Goal: Book appointment/travel/reservation

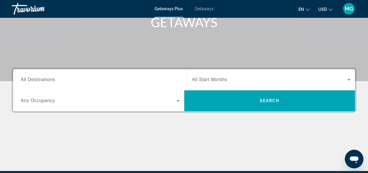
scroll to position [96, 0]
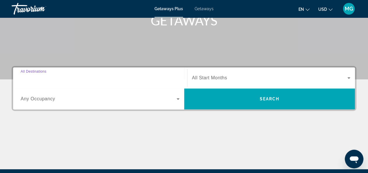
click at [122, 76] on input "Destination All Destinations" at bounding box center [100, 78] width 159 height 7
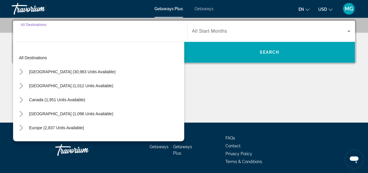
scroll to position [142, 0]
click at [69, 126] on span "Europe (2,837 units available)" at bounding box center [56, 127] width 55 height 5
type input "**********"
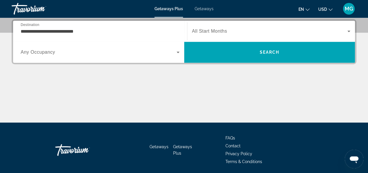
click at [210, 31] on span "All Start Months" at bounding box center [209, 31] width 35 height 5
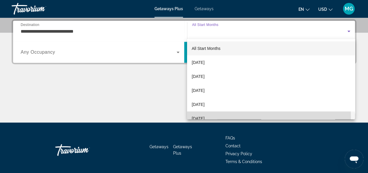
click at [205, 116] on span "[DATE]" at bounding box center [198, 118] width 13 height 7
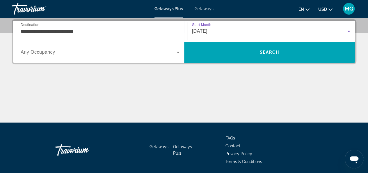
click at [167, 51] on span "Search widget" at bounding box center [99, 52] width 156 height 7
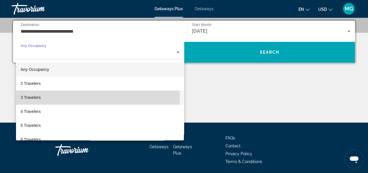
click at [97, 97] on mat-option "3 Travelers" at bounding box center [100, 97] width 168 height 14
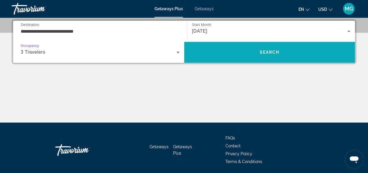
click at [206, 52] on span "Search" at bounding box center [269, 52] width 171 height 14
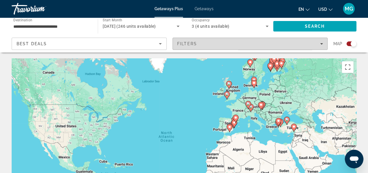
click at [209, 45] on div "Filters" at bounding box center [250, 43] width 146 height 5
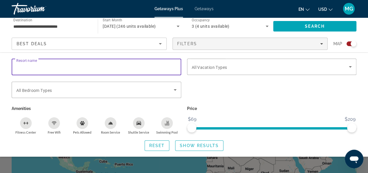
click at [158, 68] on input "Resort name" at bounding box center [96, 66] width 160 height 7
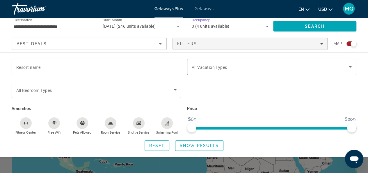
click at [257, 29] on div "3 (4 units available)" at bounding box center [229, 26] width 74 height 7
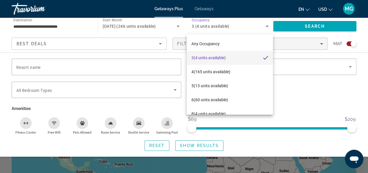
click at [136, 22] on div at bounding box center [184, 86] width 368 height 173
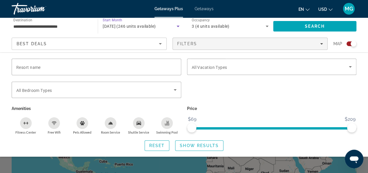
click at [125, 24] on span "[DATE] (246 units available)" at bounding box center [129, 26] width 53 height 5
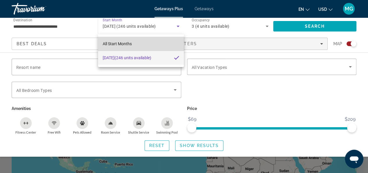
click at [128, 46] on span "All Start Months" at bounding box center [117, 43] width 29 height 7
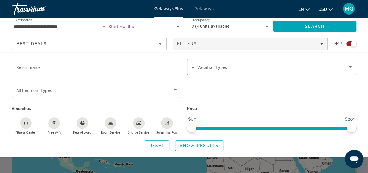
click at [179, 26] on icon "Search widget" at bounding box center [178, 26] width 3 height 1
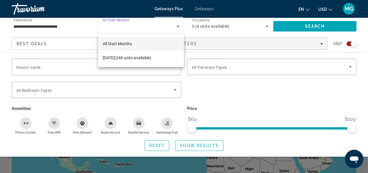
click at [115, 45] on span "All Start Months" at bounding box center [117, 43] width 29 height 5
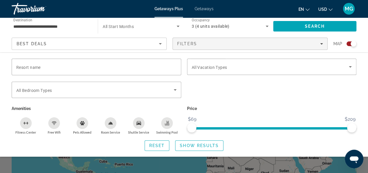
click at [227, 92] on div "Search widget" at bounding box center [272, 93] width 176 height 23
click at [178, 26] on icon "Search widget" at bounding box center [178, 26] width 3 height 1
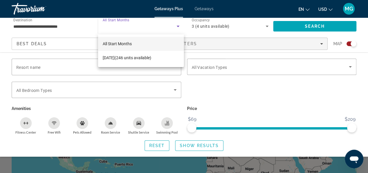
click at [76, 35] on div at bounding box center [184, 86] width 368 height 173
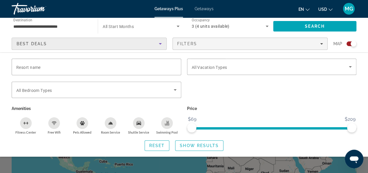
click at [111, 43] on div "Best Deals" at bounding box center [88, 43] width 142 height 7
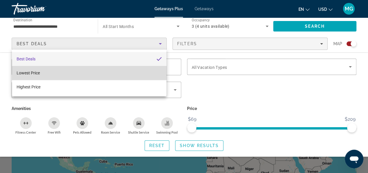
click at [104, 74] on mat-option "Lowest Price" at bounding box center [89, 73] width 155 height 14
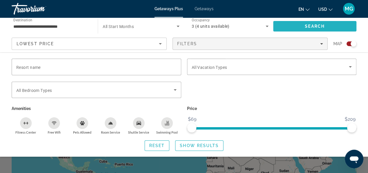
click at [302, 27] on span "Search" at bounding box center [314, 26] width 83 height 14
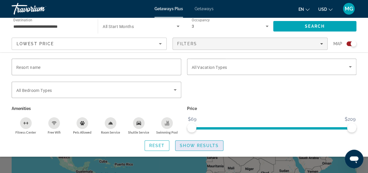
click at [201, 144] on span "Show Results" at bounding box center [199, 145] width 39 height 5
click at [195, 145] on span "Show Results" at bounding box center [199, 145] width 39 height 5
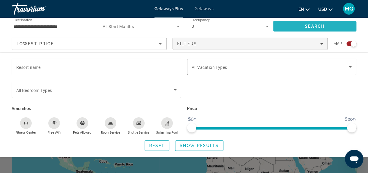
click at [322, 28] on span "Search" at bounding box center [315, 26] width 20 height 5
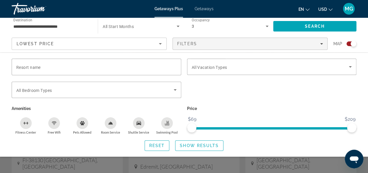
scroll to position [229, 0]
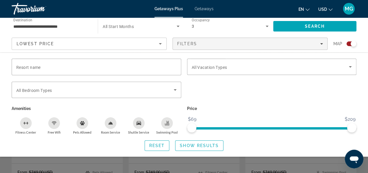
click at [350, 43] on div "Search widget" at bounding box center [352, 43] width 10 height 5
click at [350, 43] on div "Search widget" at bounding box center [350, 44] width 6 height 6
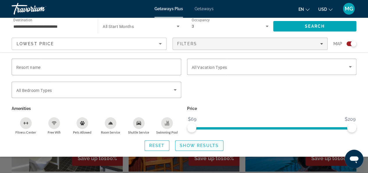
click at [199, 148] on span "Search widget" at bounding box center [200, 145] width 48 height 14
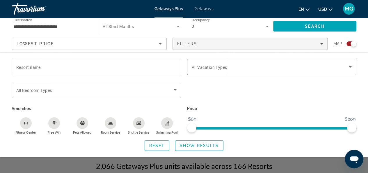
scroll to position [0, 0]
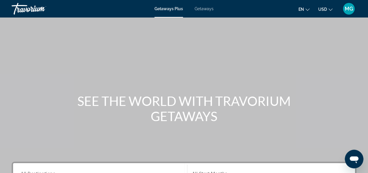
click at [330, 10] on icon "Change currency" at bounding box center [331, 10] width 4 height 4
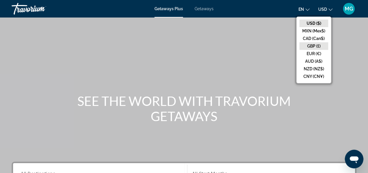
click at [321, 44] on button "GBP (£)" at bounding box center [314, 46] width 29 height 8
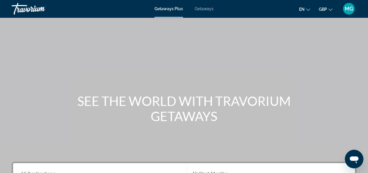
scroll to position [151, 0]
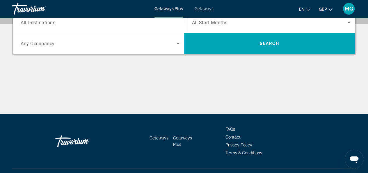
click at [125, 26] on div "Search widget" at bounding box center [100, 22] width 159 height 17
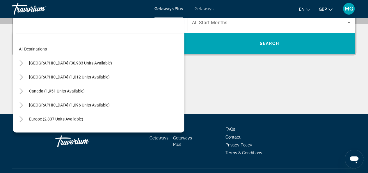
scroll to position [142, 0]
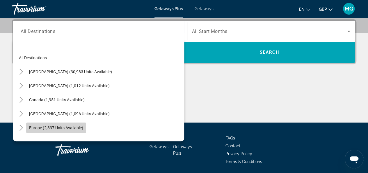
click at [57, 125] on span "Europe (2,837 units available)" at bounding box center [56, 127] width 54 height 5
type input "**********"
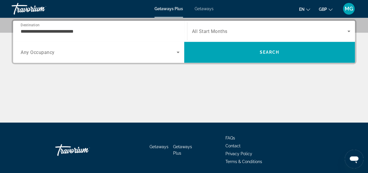
click at [211, 33] on span "All Start Months" at bounding box center [210, 32] width 36 height 6
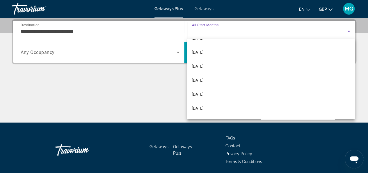
scroll to position [54, 0]
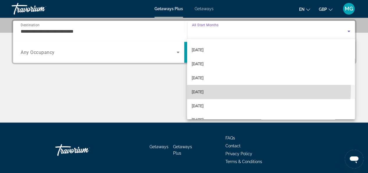
click at [225, 89] on mat-option "[DATE]" at bounding box center [271, 92] width 168 height 14
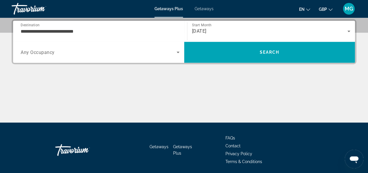
click at [154, 58] on div "Search widget" at bounding box center [100, 52] width 159 height 16
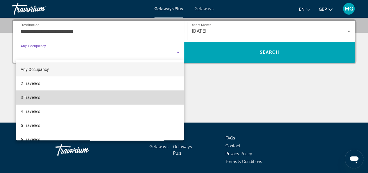
click at [113, 97] on mat-option "3 Travelers" at bounding box center [100, 97] width 168 height 14
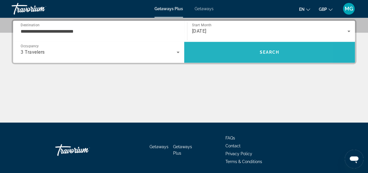
click at [233, 50] on span "Search" at bounding box center [269, 52] width 171 height 14
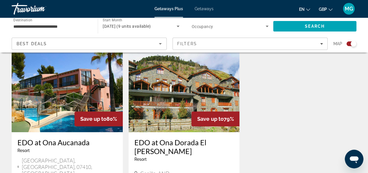
scroll to position [217, 0]
